Goal: Information Seeking & Learning: Learn about a topic

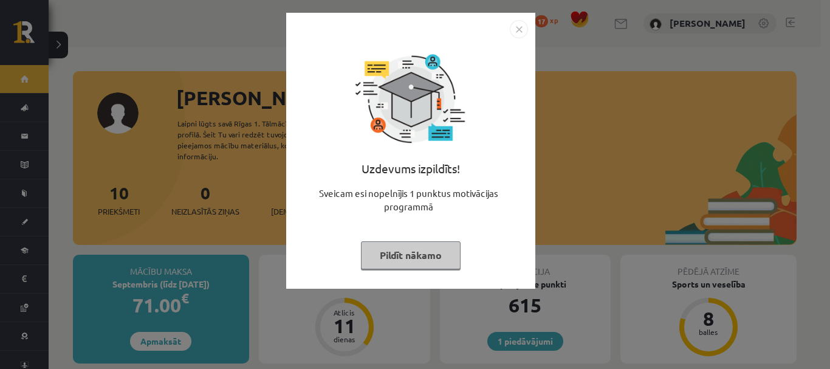
click at [441, 258] on button "Pildīt nākamo" at bounding box center [411, 255] width 100 height 28
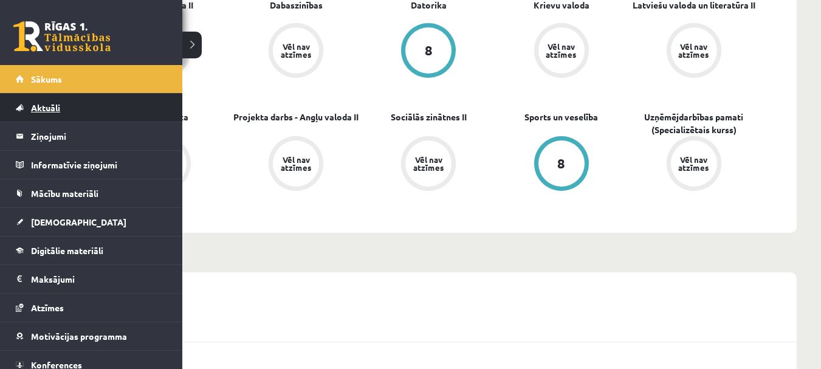
click at [89, 114] on link "Aktuāli" at bounding box center [91, 108] width 151 height 28
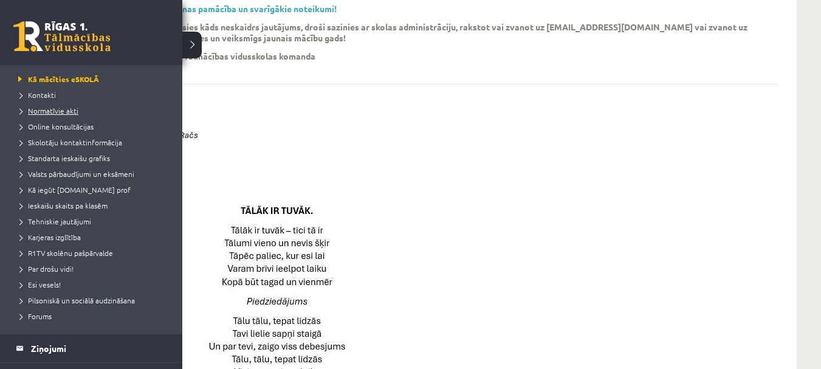
scroll to position [61, 0]
click at [82, 174] on span "Valsts pārbaudījumi un eksāmeni" at bounding box center [74, 173] width 119 height 10
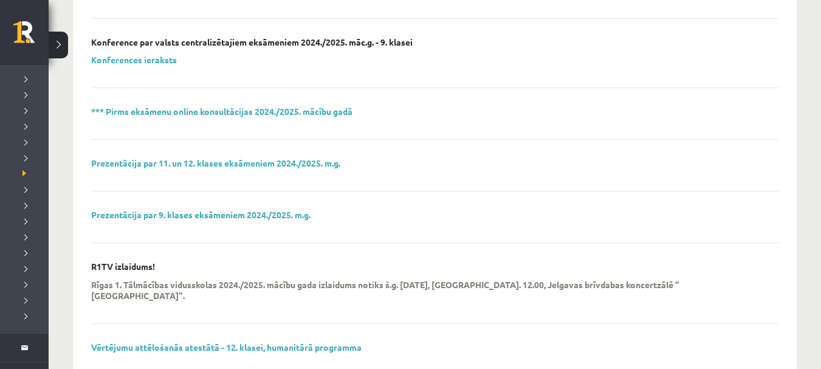
click at [112, 123] on div "*** Pirms eksāmenu online konsultācijas 2024./2025. mācību gadā" at bounding box center [434, 122] width 687 height 33
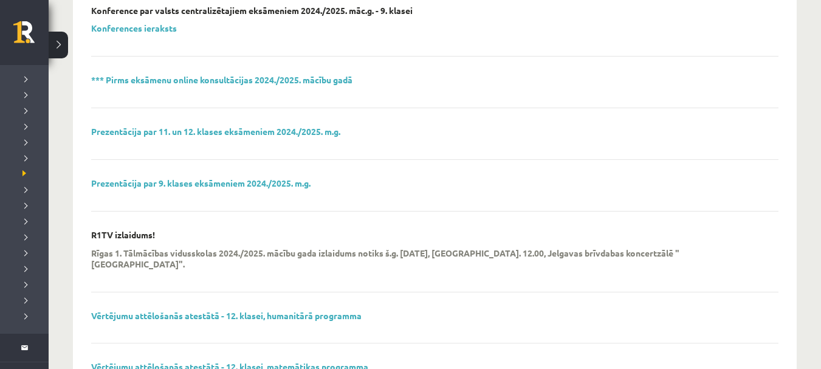
scroll to position [429, 0]
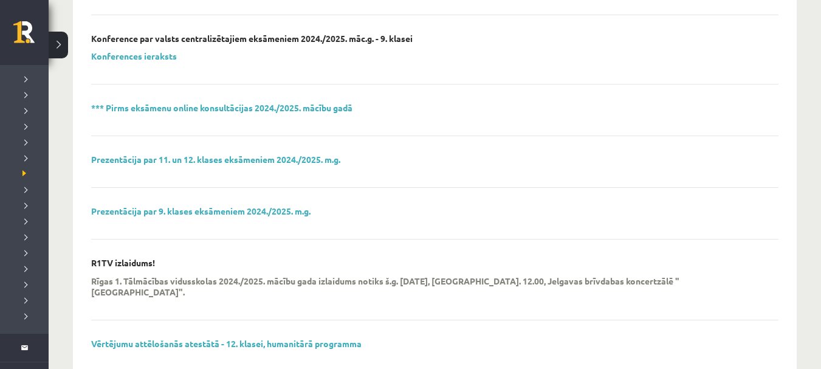
click at [170, 168] on div "Prezentācija par 11. un 12. klases eksāmeniem 2024./2025. m.g." at bounding box center [434, 170] width 687 height 33
click at [184, 156] on link "Prezentācija par 11. un 12. klases eksāmeniem 2024./2025. m.g." at bounding box center [215, 159] width 249 height 11
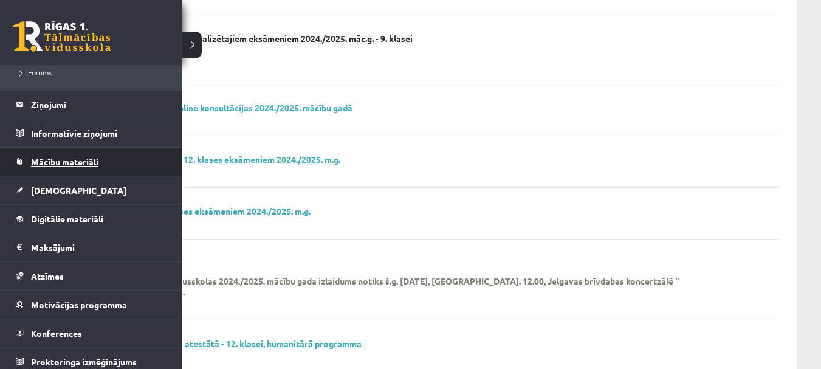
scroll to position [311, 0]
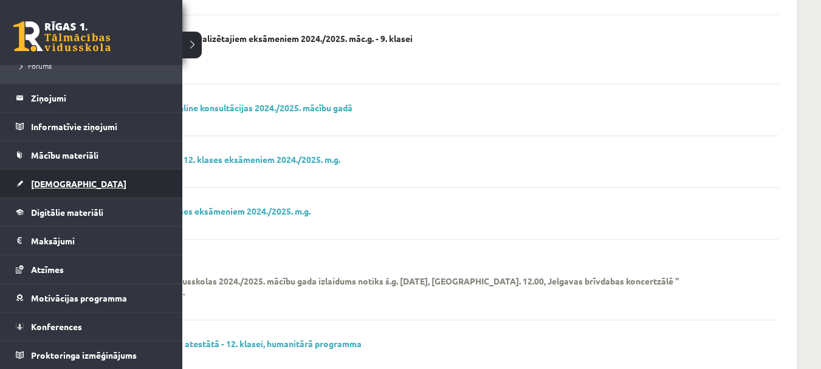
click at [80, 179] on link "[DEMOGRAPHIC_DATA]" at bounding box center [91, 184] width 151 height 28
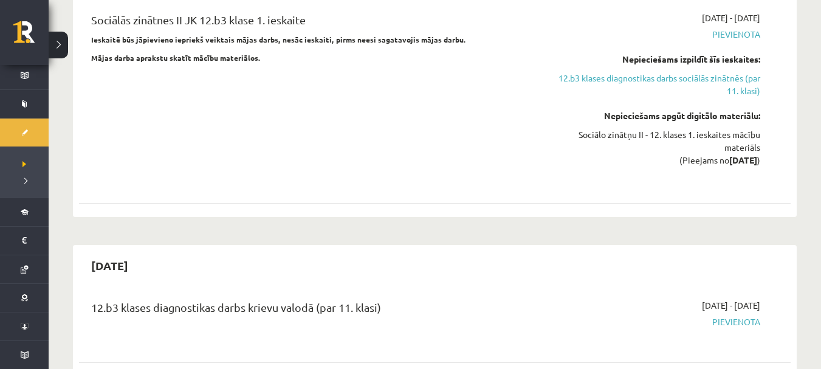
scroll to position [1155, 0]
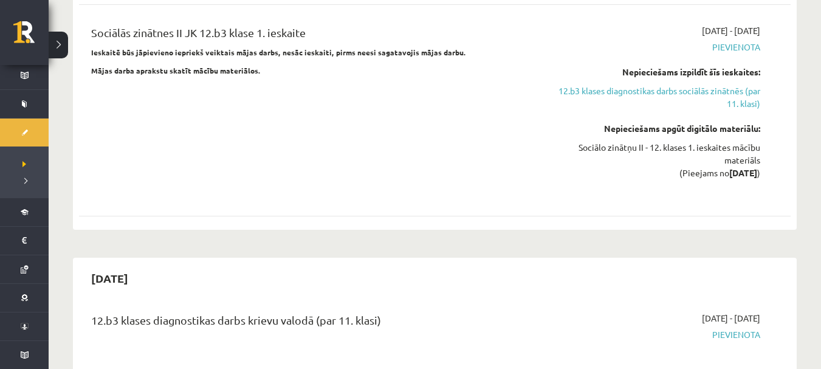
click at [397, 129] on div "Sociālās zinātnes II JK 12.b3 klase 1. ieskaite Ieskaitē būs jāpievieno iepriek…" at bounding box center [311, 110] width 458 height 172
click at [261, 65] on p "Mājas darba aprakstu skatīt mācību materiālos." at bounding box center [311, 70] width 440 height 11
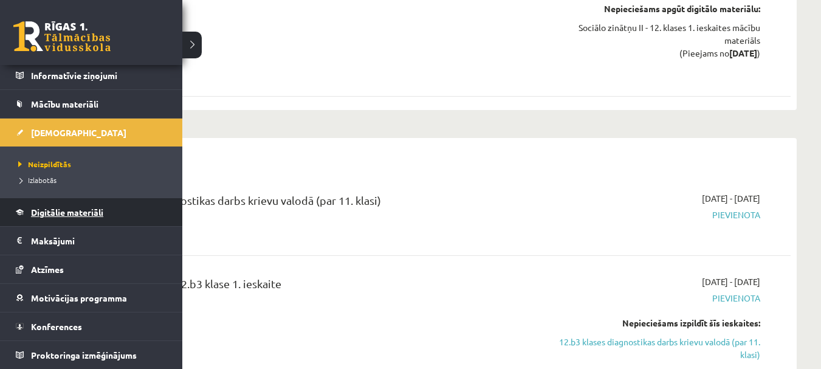
scroll to position [1276, 0]
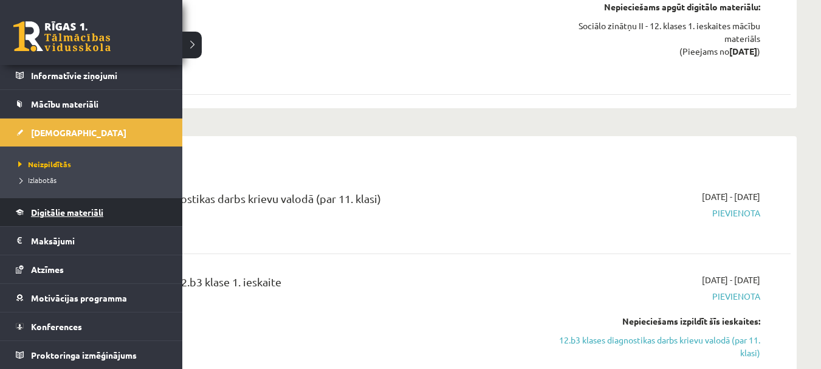
click at [64, 217] on link "Digitālie materiāli" at bounding box center [91, 212] width 151 height 28
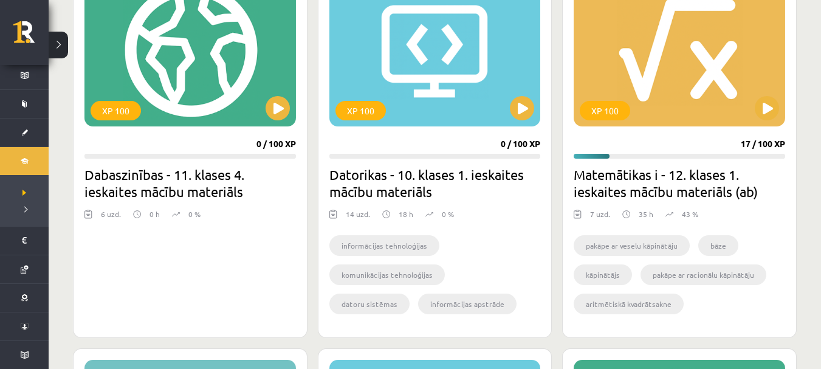
scroll to position [1155, 0]
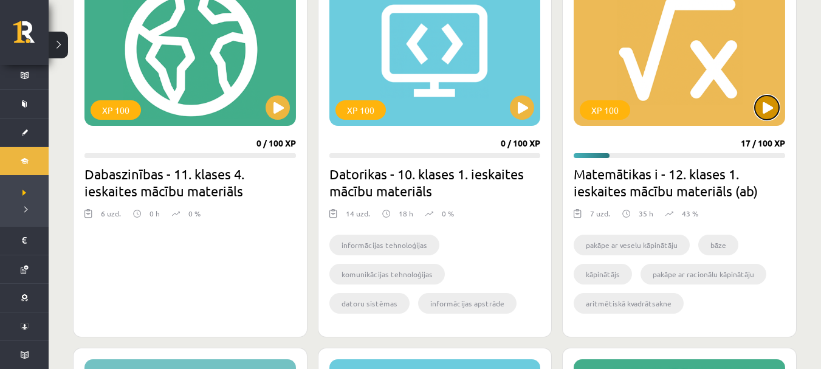
click at [763, 113] on button at bounding box center [767, 107] width 24 height 24
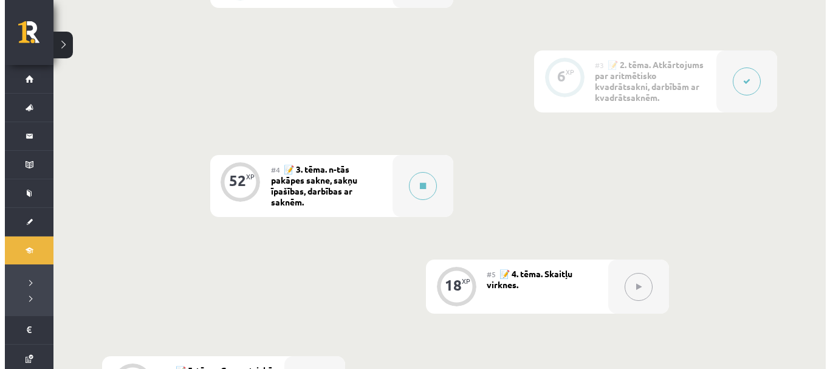
scroll to position [608, 0]
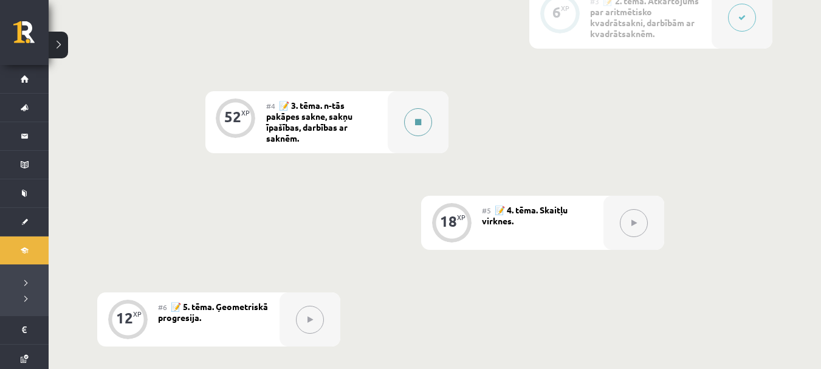
click at [407, 138] on div at bounding box center [418, 122] width 61 height 62
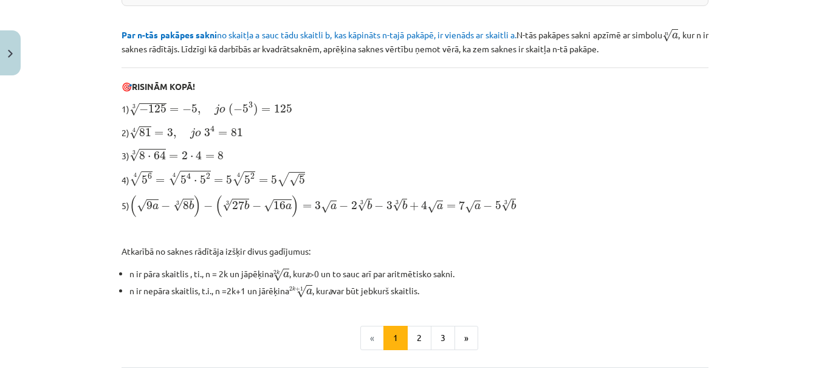
scroll to position [365, 0]
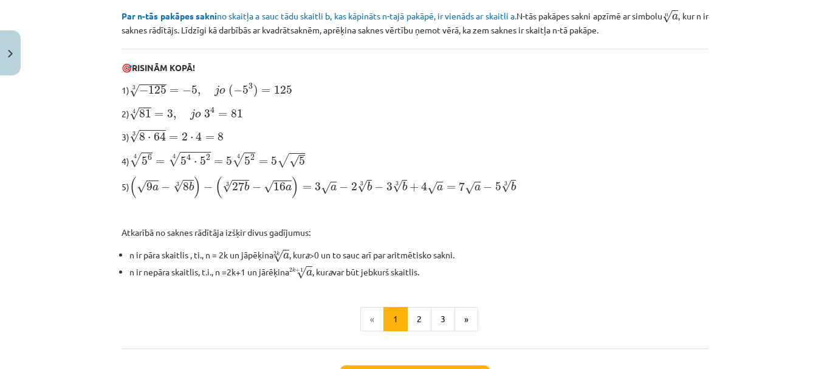
click at [408, 142] on div "n-tās pakāpes sakne, sakņu īpašības, darbības ar saknēm 📌 Piezīme. Jūs varat ap…" at bounding box center [415, 66] width 587 height 427
